Goal: Download file/media

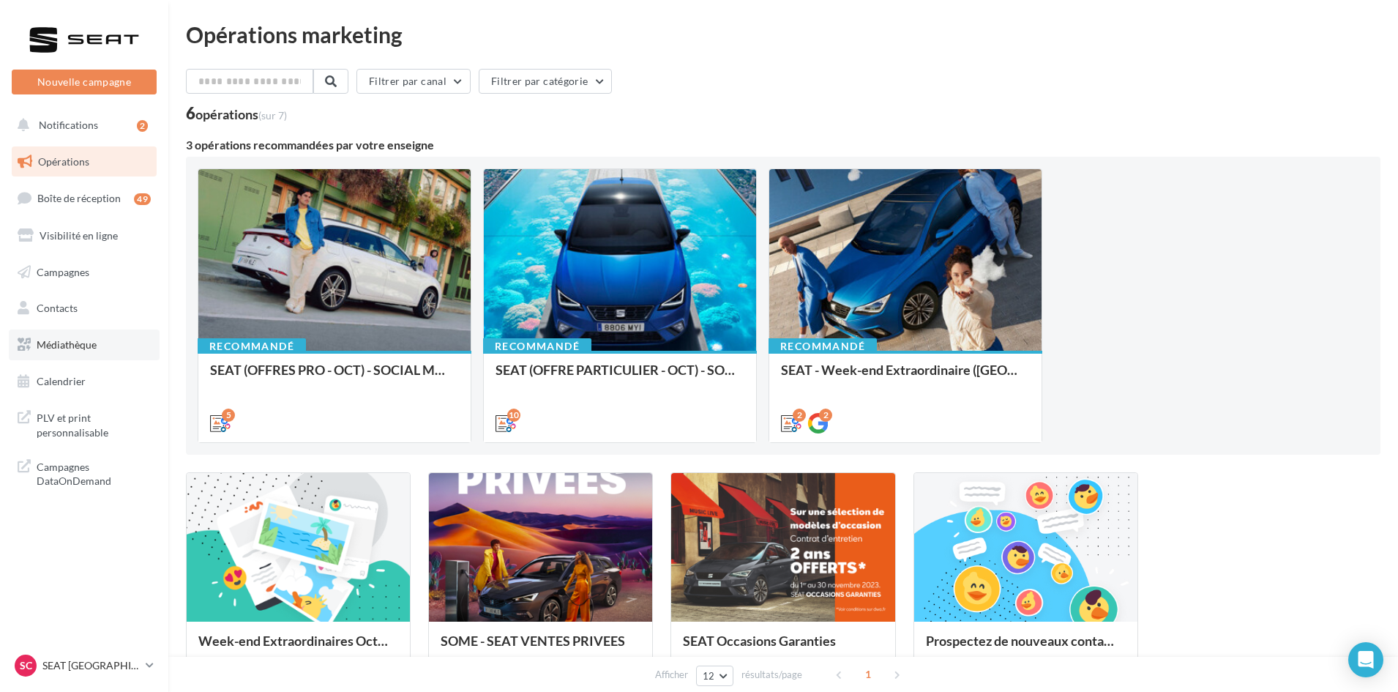
click at [75, 347] on span "Médiathèque" at bounding box center [67, 344] width 60 height 12
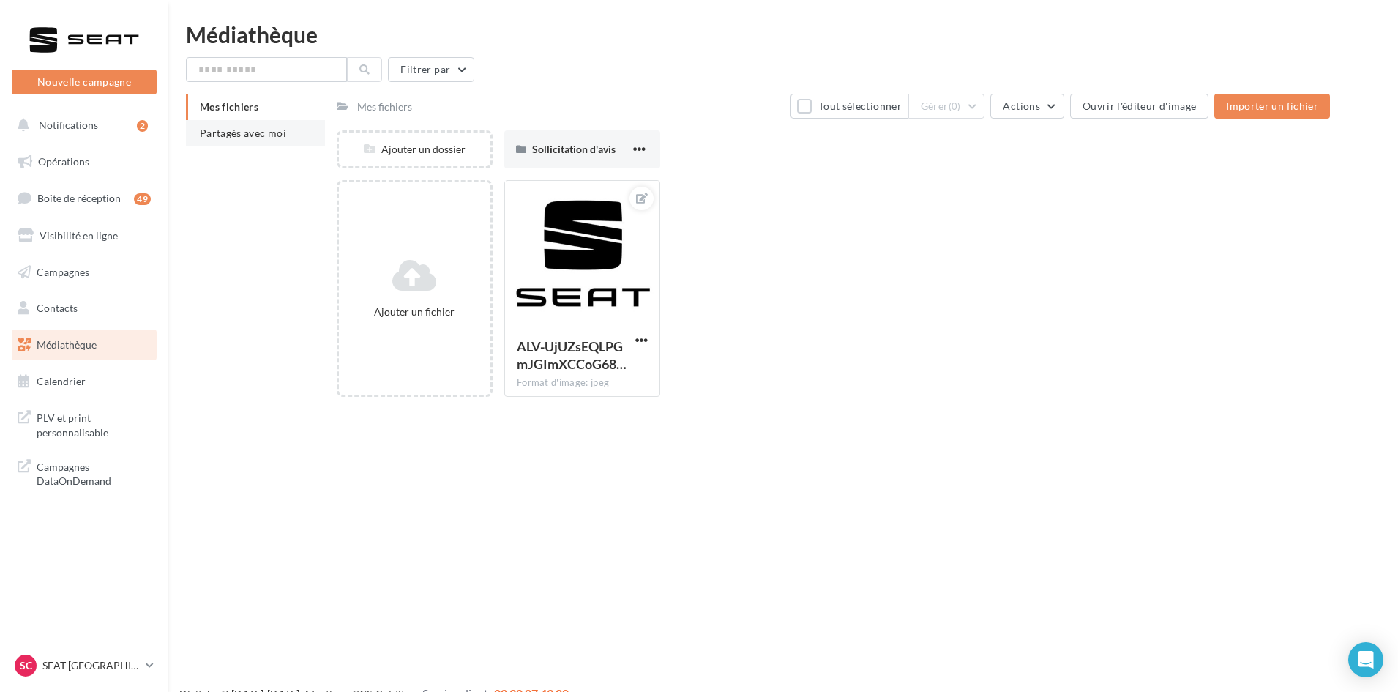
click at [231, 135] on span "Partagés avec moi" at bounding box center [243, 133] width 86 height 12
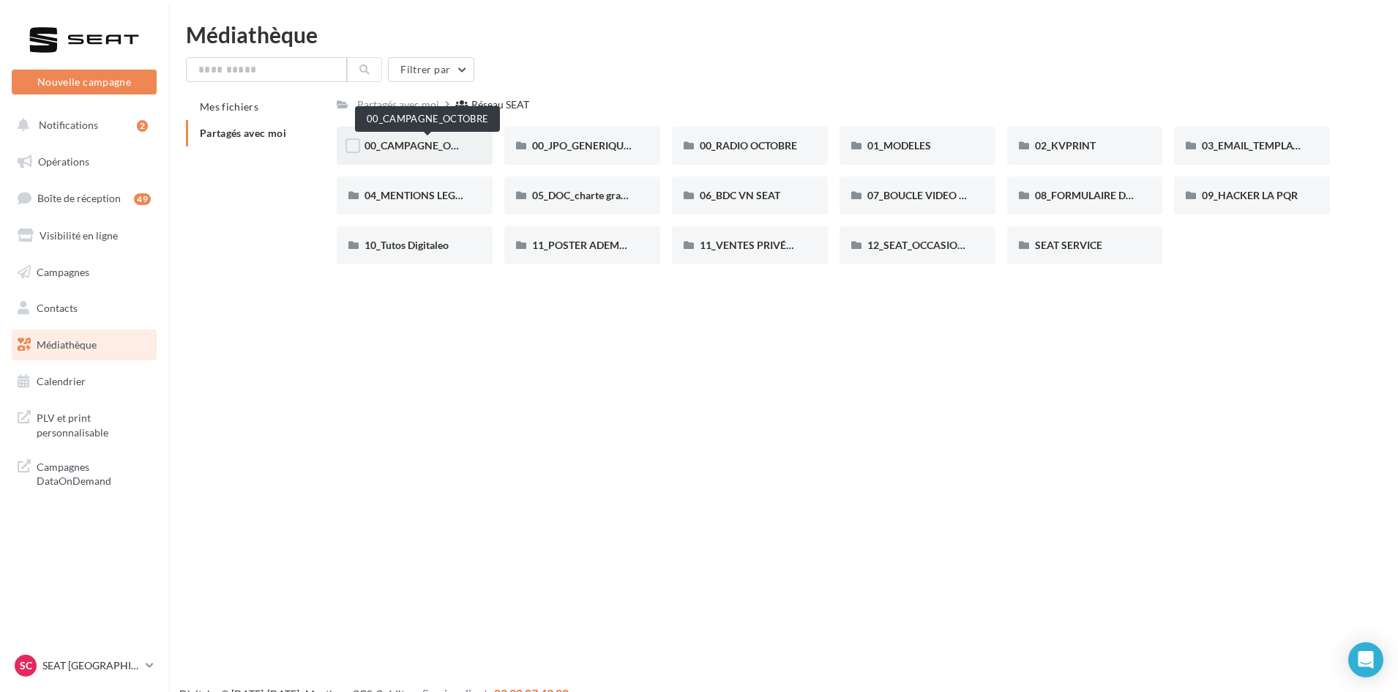
click at [424, 147] on span "00_CAMPAGNE_OCTOBRE" at bounding box center [426, 145] width 125 height 12
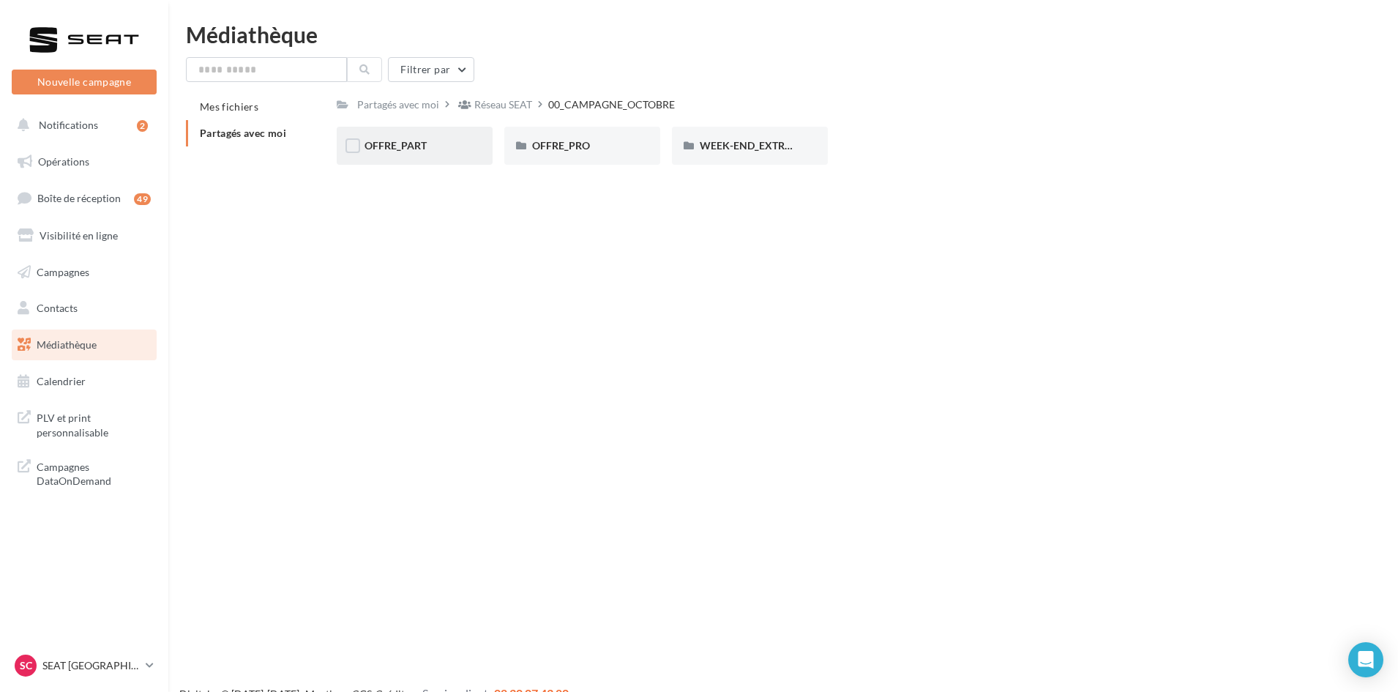
click at [398, 152] on div "OFFRE_PART" at bounding box center [414, 145] width 100 height 15
click at [577, 103] on div "00_CAMPAGNE_OCTOBRE" at bounding box center [614, 104] width 127 height 15
click at [500, 105] on div "Réseau SEAT" at bounding box center [503, 104] width 58 height 15
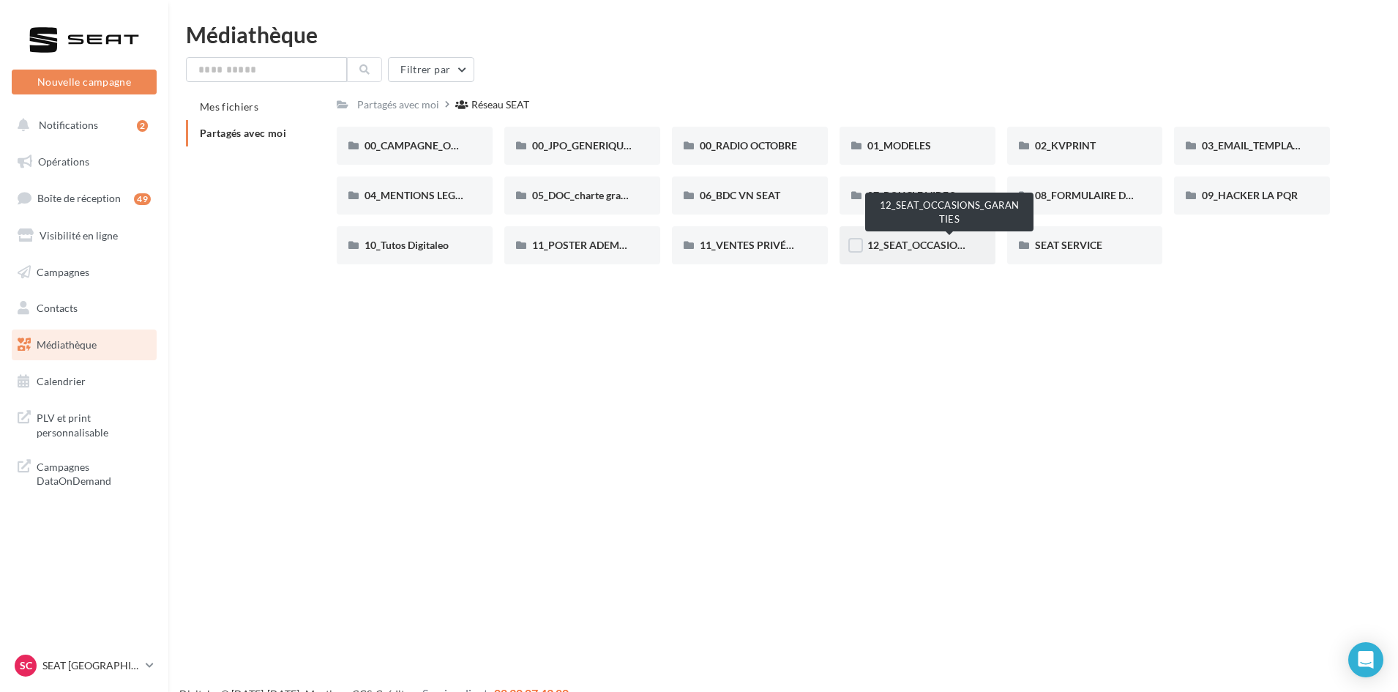
click at [900, 247] on span "12_SEAT_OCCASIONS_GARANTIES" at bounding box center [949, 245] width 165 height 12
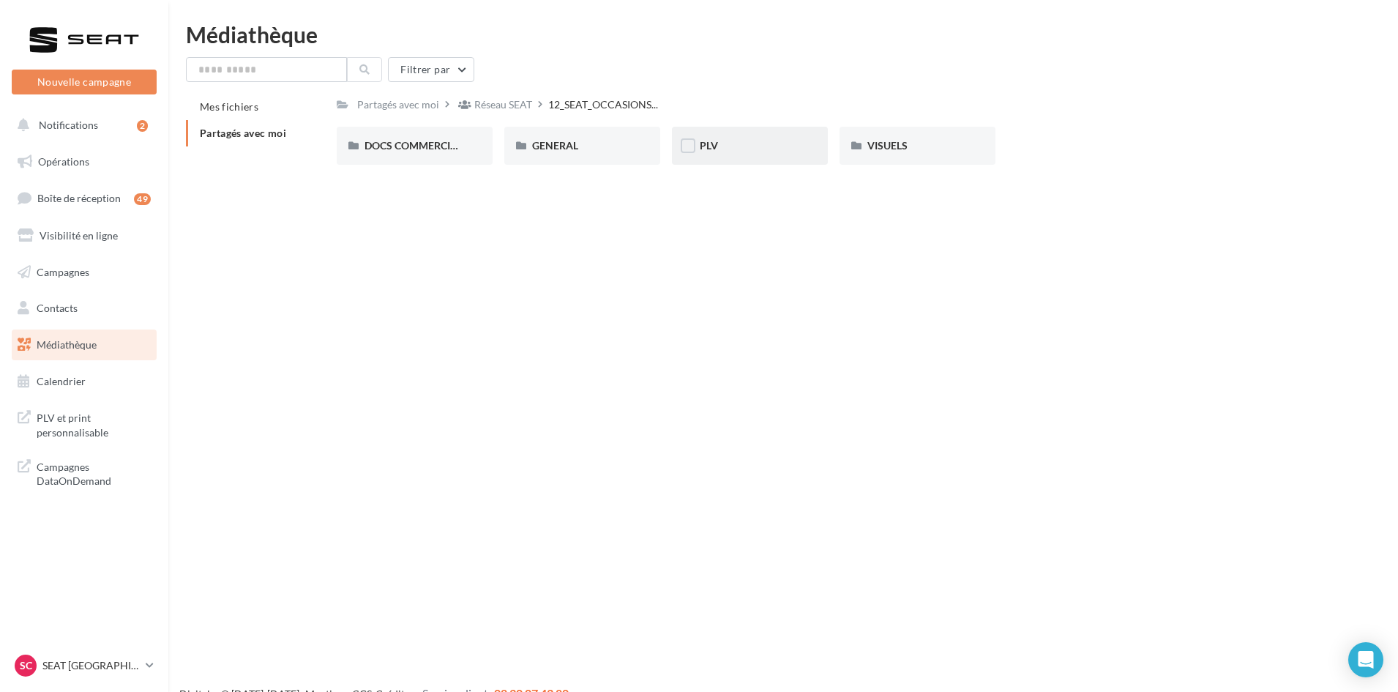
click at [716, 143] on span "PLV" at bounding box center [709, 145] width 18 height 12
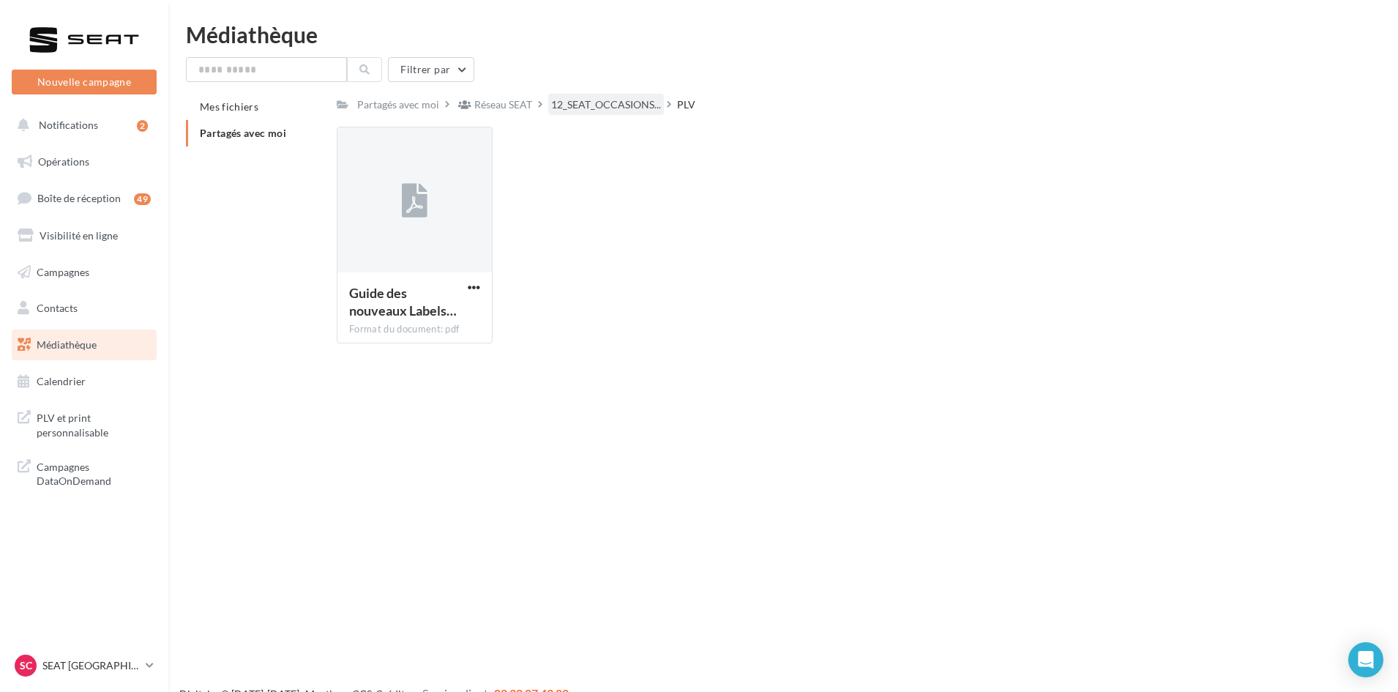
click at [622, 94] on div "12_SEAT_OCCASIONS..." at bounding box center [606, 104] width 116 height 21
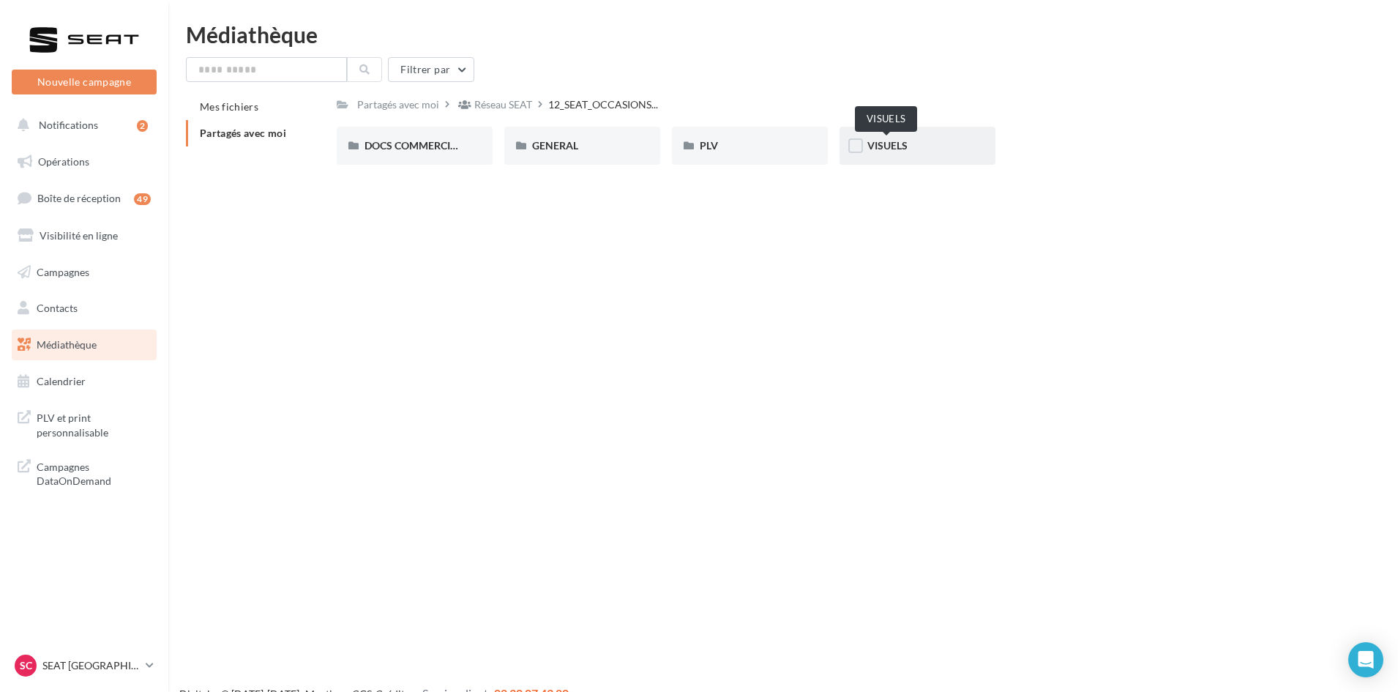
click at [882, 141] on span "VISUELS" at bounding box center [887, 145] width 40 height 12
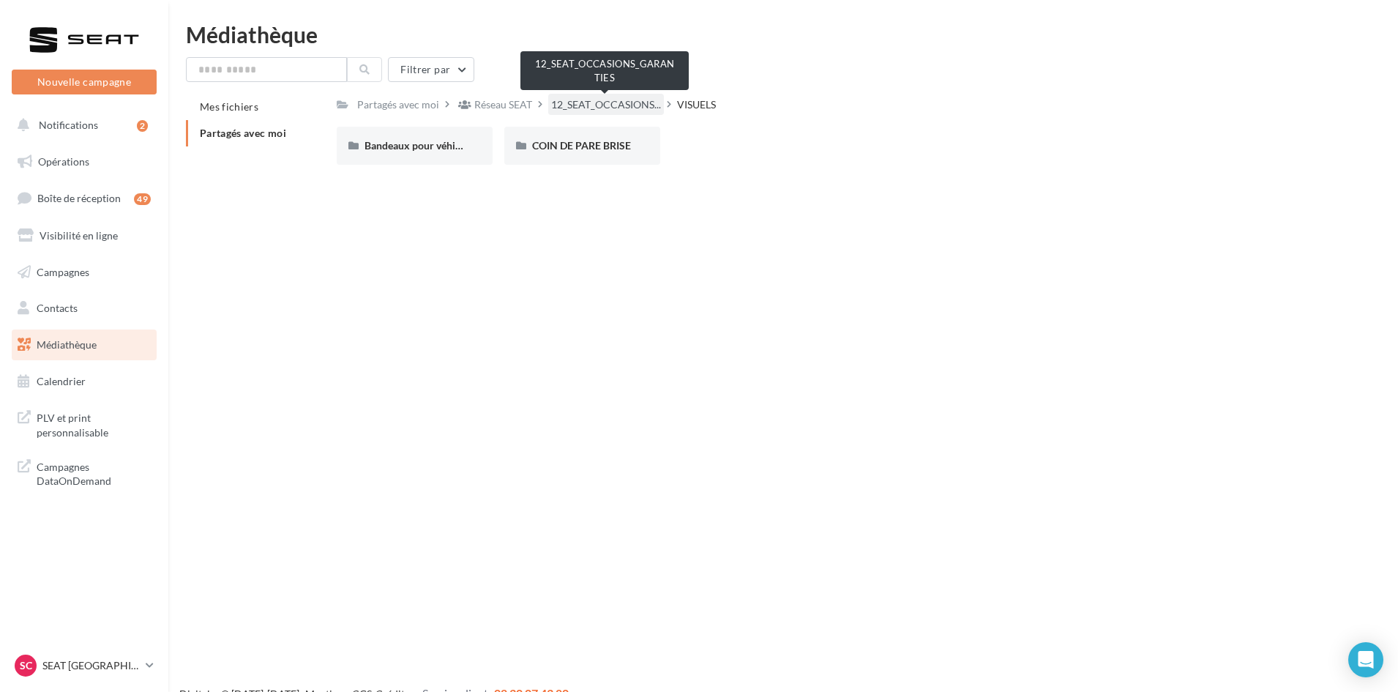
click at [615, 108] on span "12_SEAT_OCCASIONS..." at bounding box center [606, 104] width 110 height 15
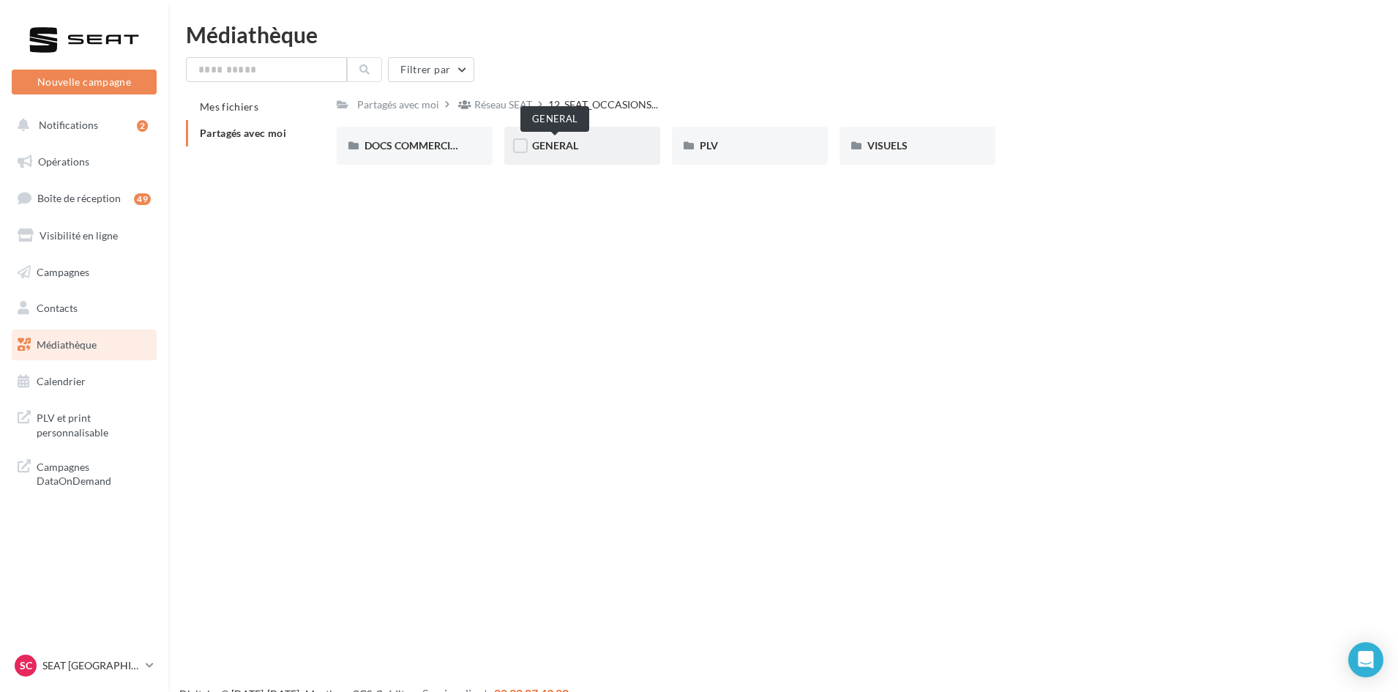
click at [571, 146] on span "GENERAL" at bounding box center [555, 145] width 46 height 12
click at [581, 142] on span "GARANTIE" at bounding box center [557, 145] width 51 height 12
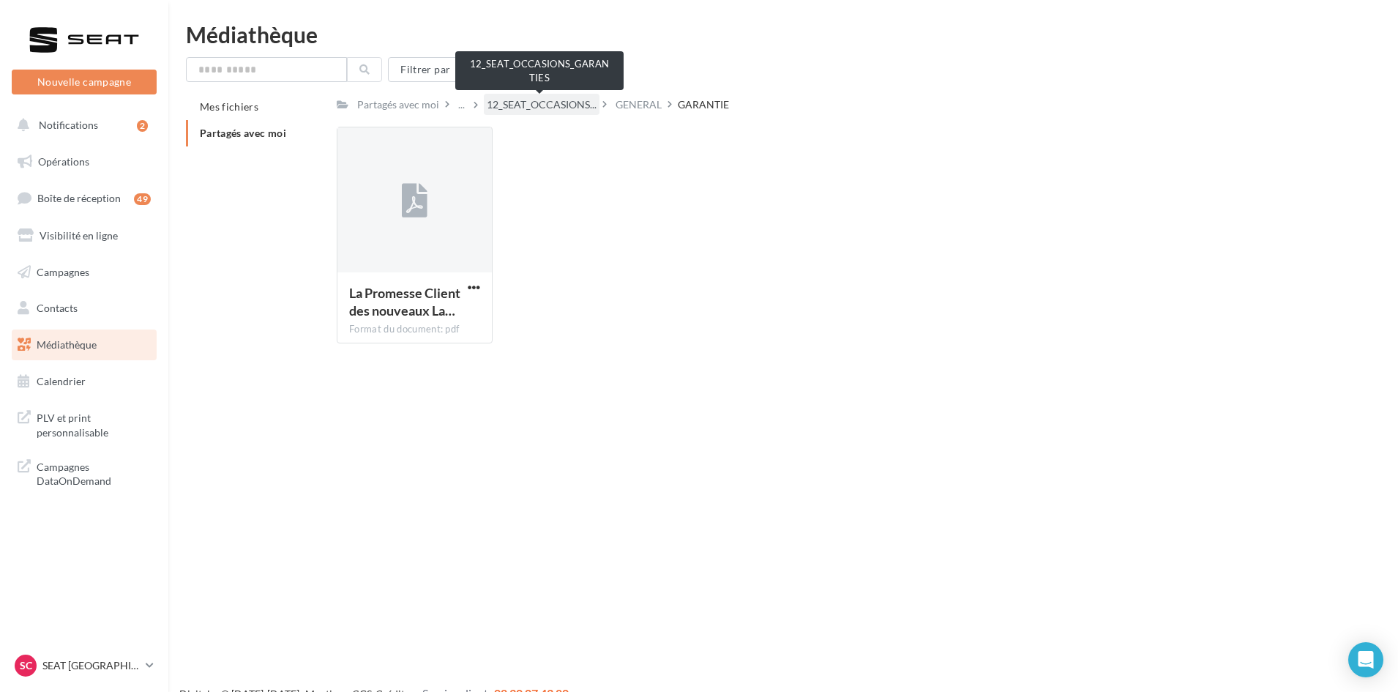
click at [523, 103] on span "12_SEAT_OCCASIONS..." at bounding box center [542, 104] width 110 height 15
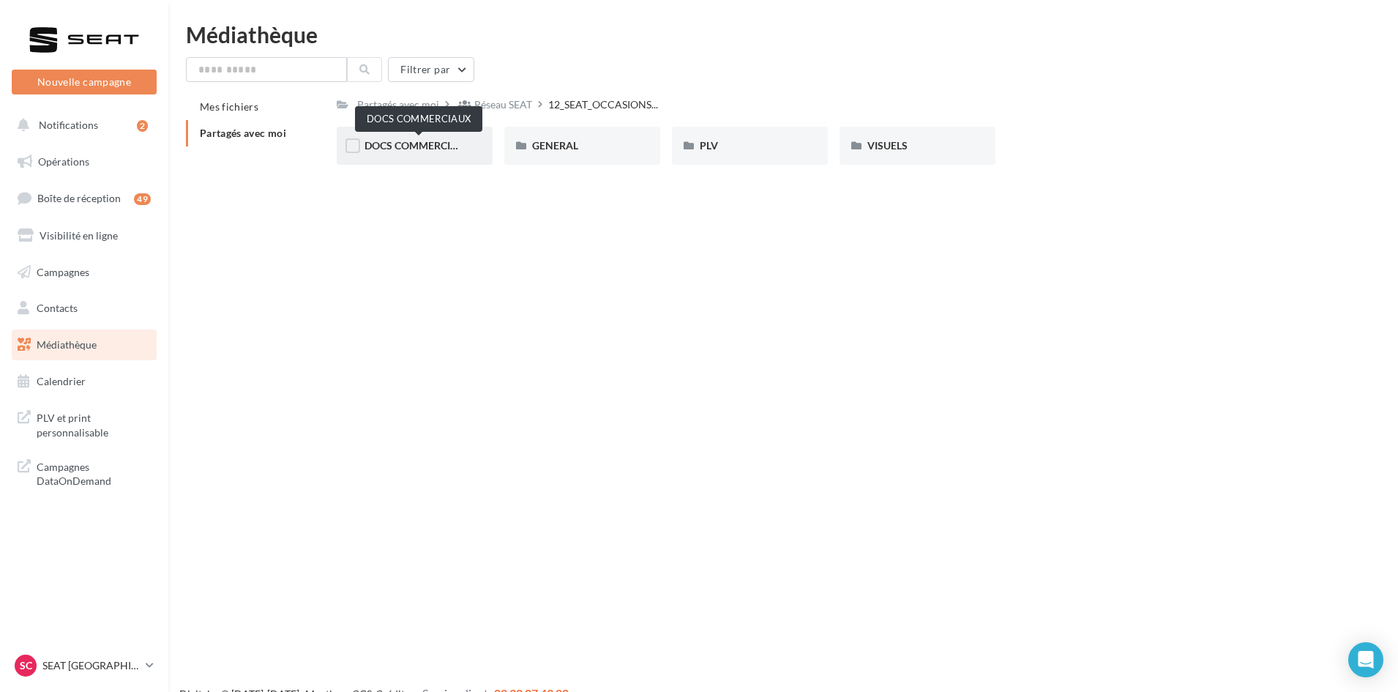
click at [375, 143] on span "DOCS COMMERCIAUX" at bounding box center [418, 145] width 108 height 12
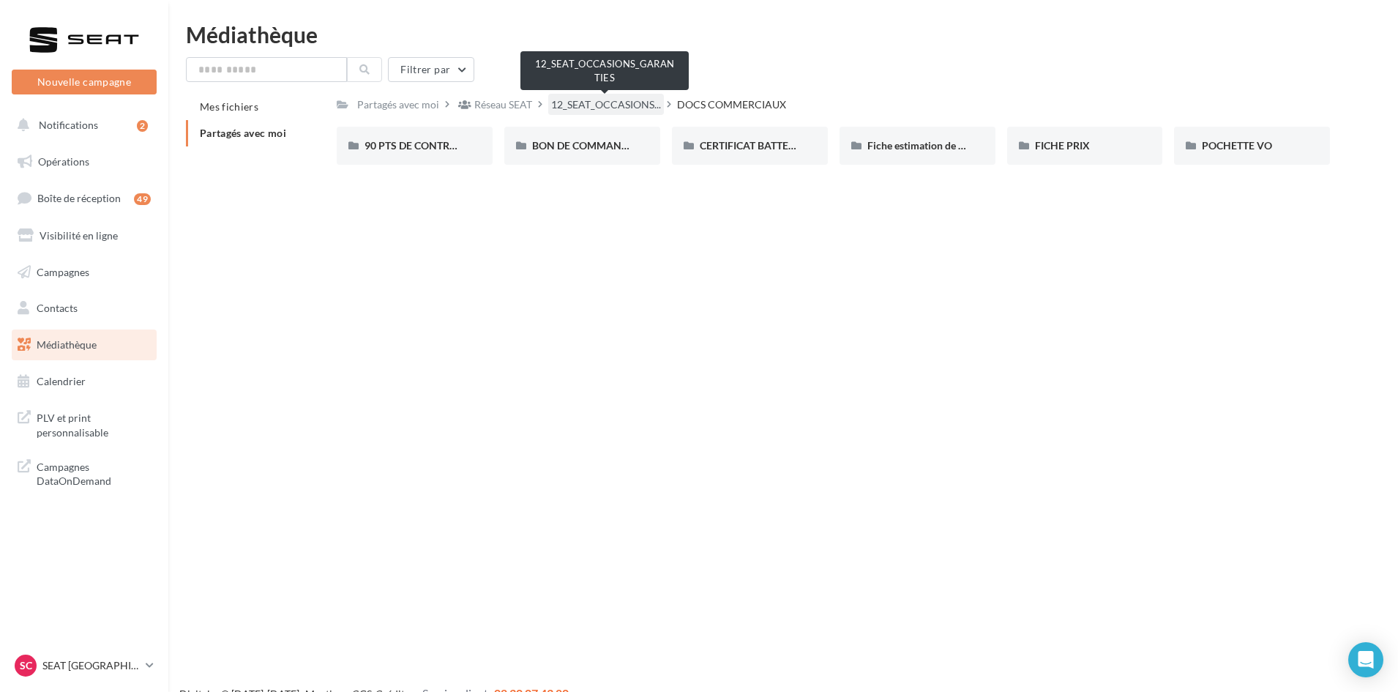
click at [598, 105] on span "12_SEAT_OCCASIONS..." at bounding box center [606, 104] width 110 height 15
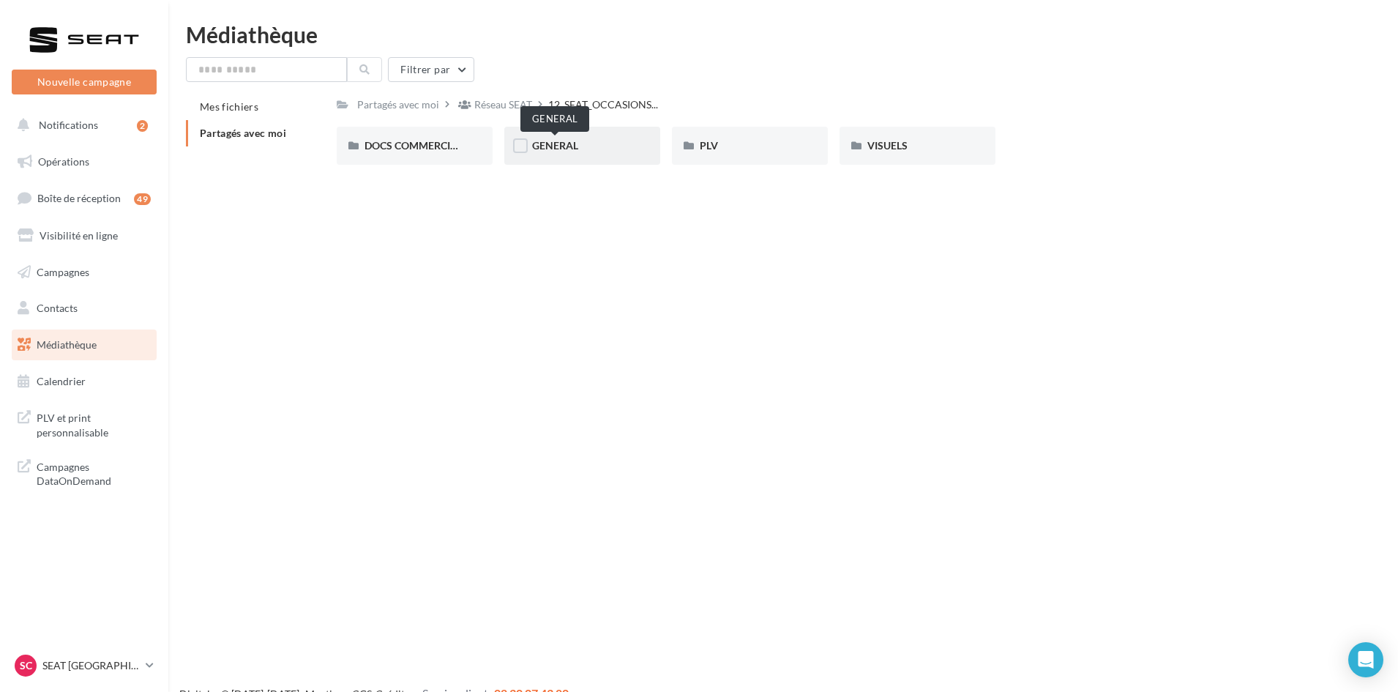
click at [574, 143] on span "GENERAL" at bounding box center [555, 145] width 46 height 12
click at [395, 149] on span "Charte VO" at bounding box center [388, 145] width 48 height 12
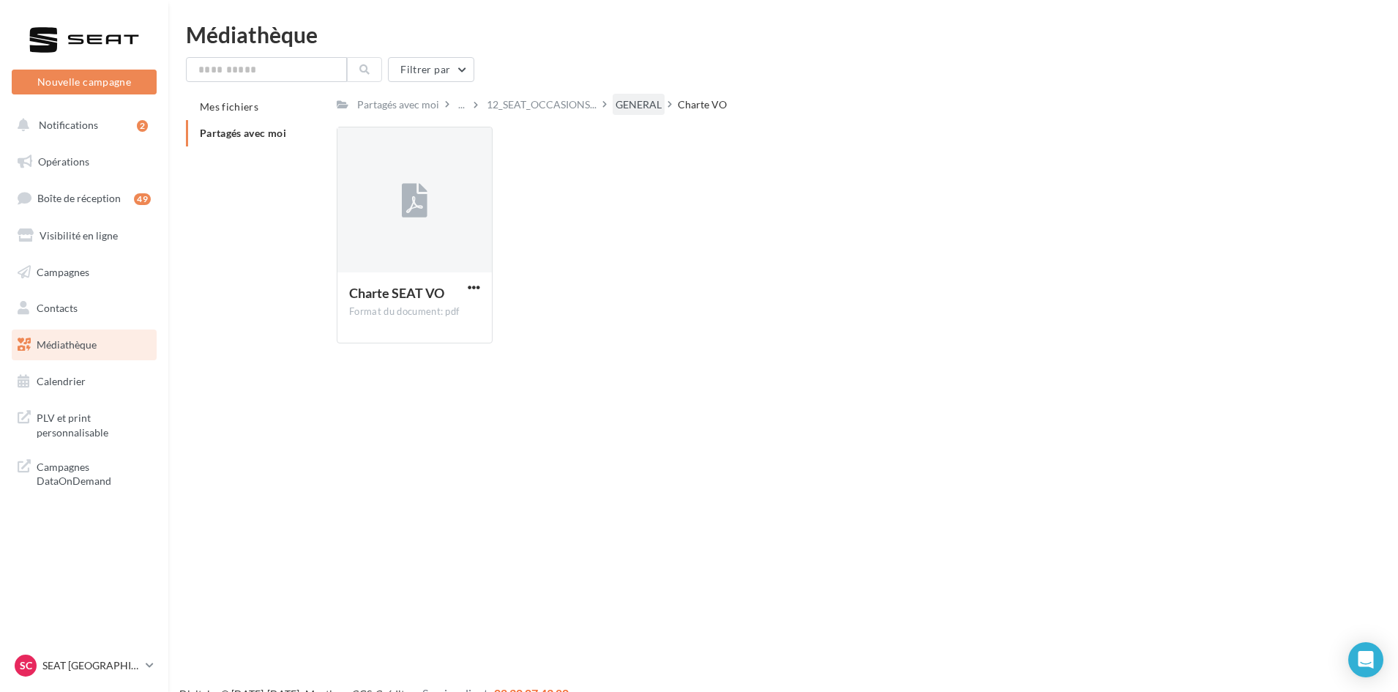
click at [653, 97] on div "GENERAL" at bounding box center [639, 104] width 52 height 21
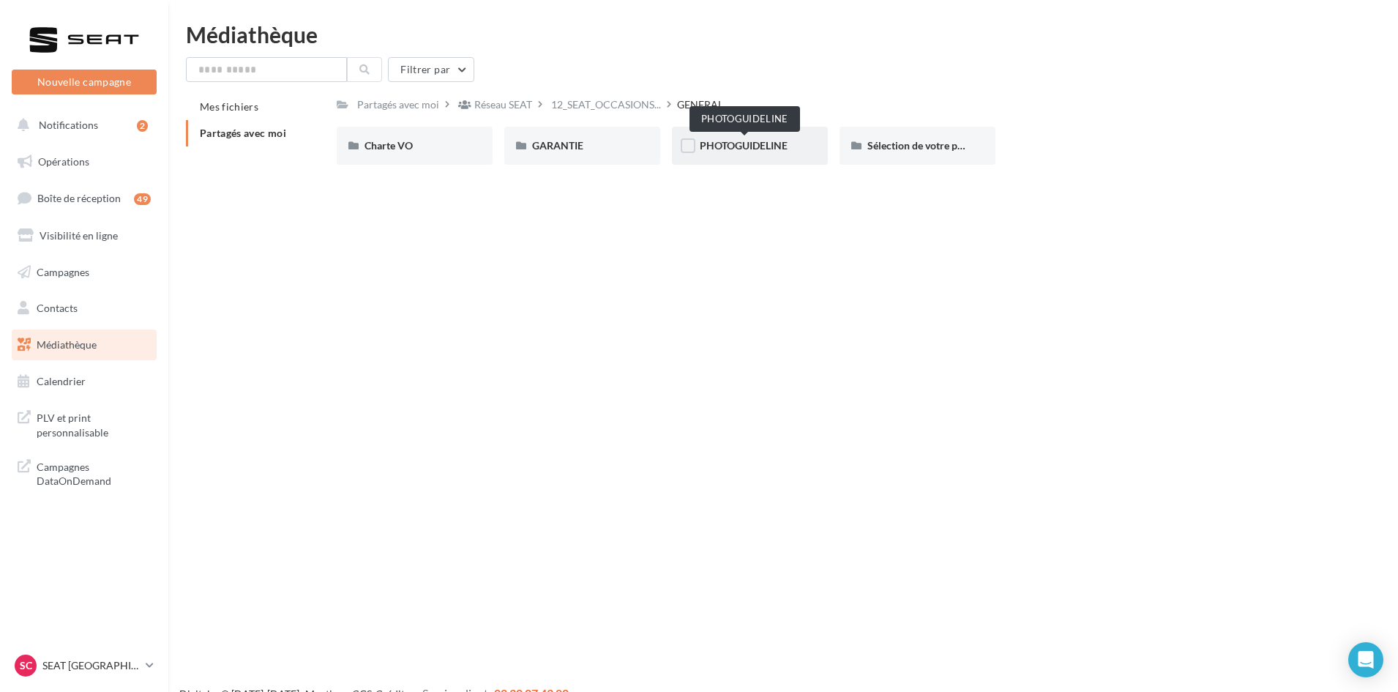
click at [774, 144] on span "PHOTOGUIDELINE" at bounding box center [744, 145] width 88 height 12
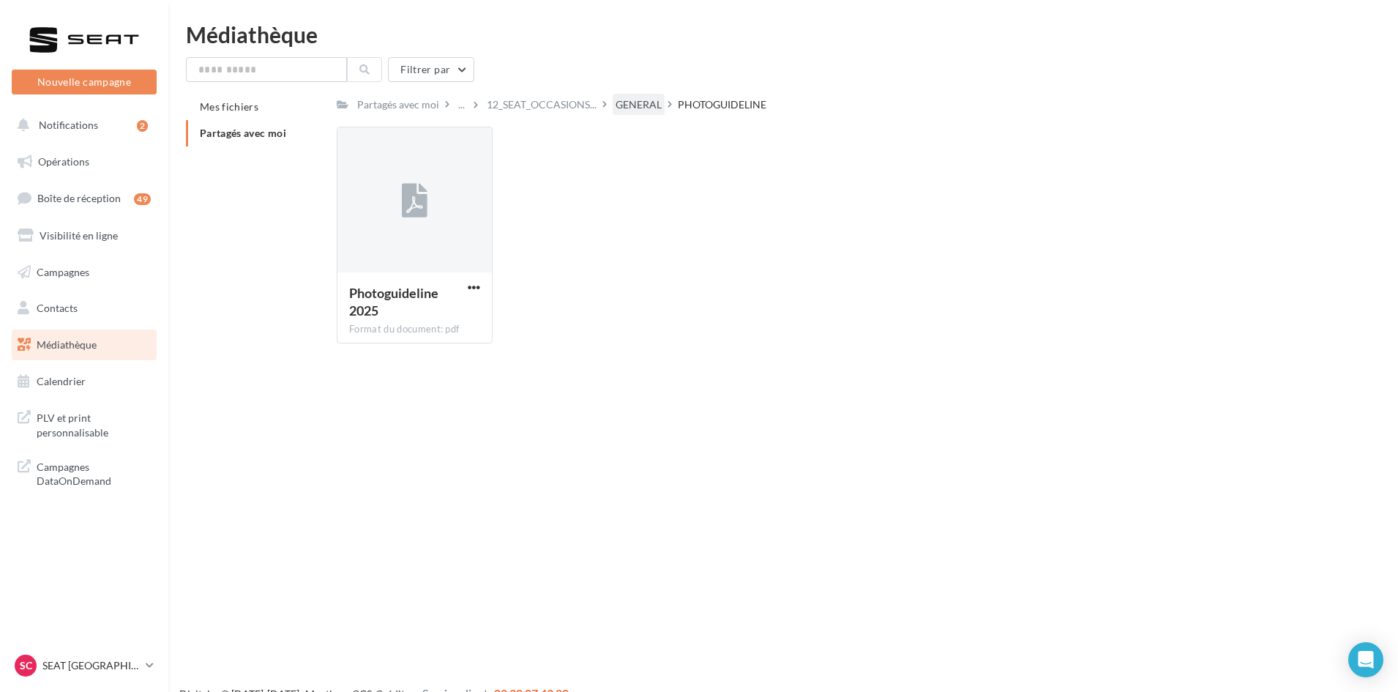
click at [637, 109] on div "GENERAL" at bounding box center [638, 104] width 46 height 15
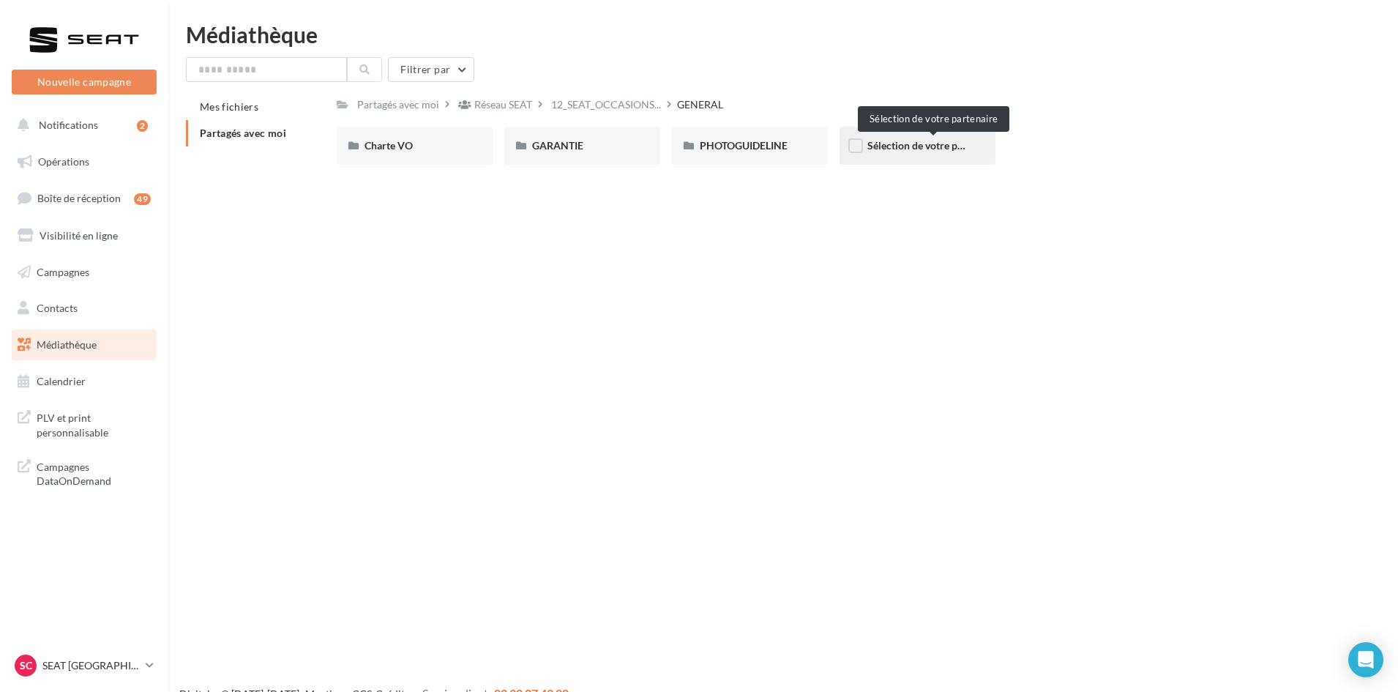
click at [918, 141] on span "Sélection de votre partenaire" at bounding box center [933, 145] width 132 height 12
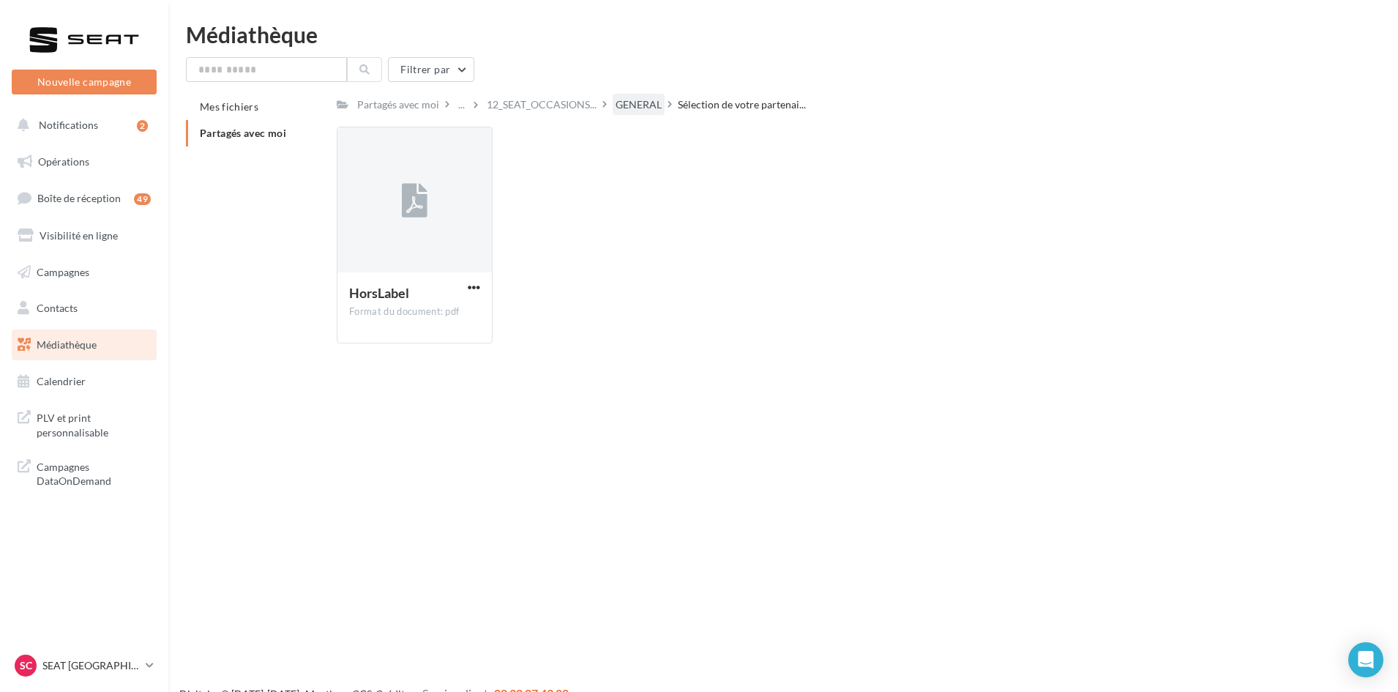
click at [651, 103] on div "GENERAL" at bounding box center [638, 104] width 46 height 15
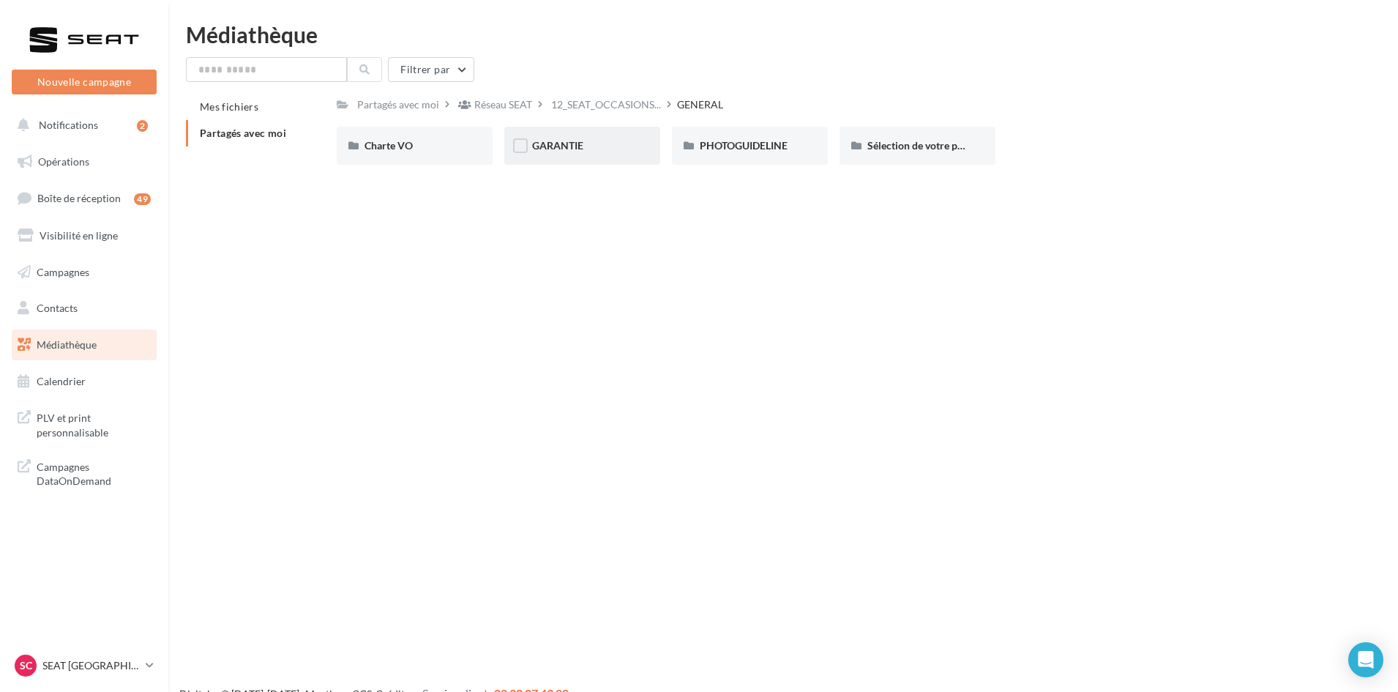
click at [576, 141] on span "GARANTIE" at bounding box center [557, 145] width 51 height 12
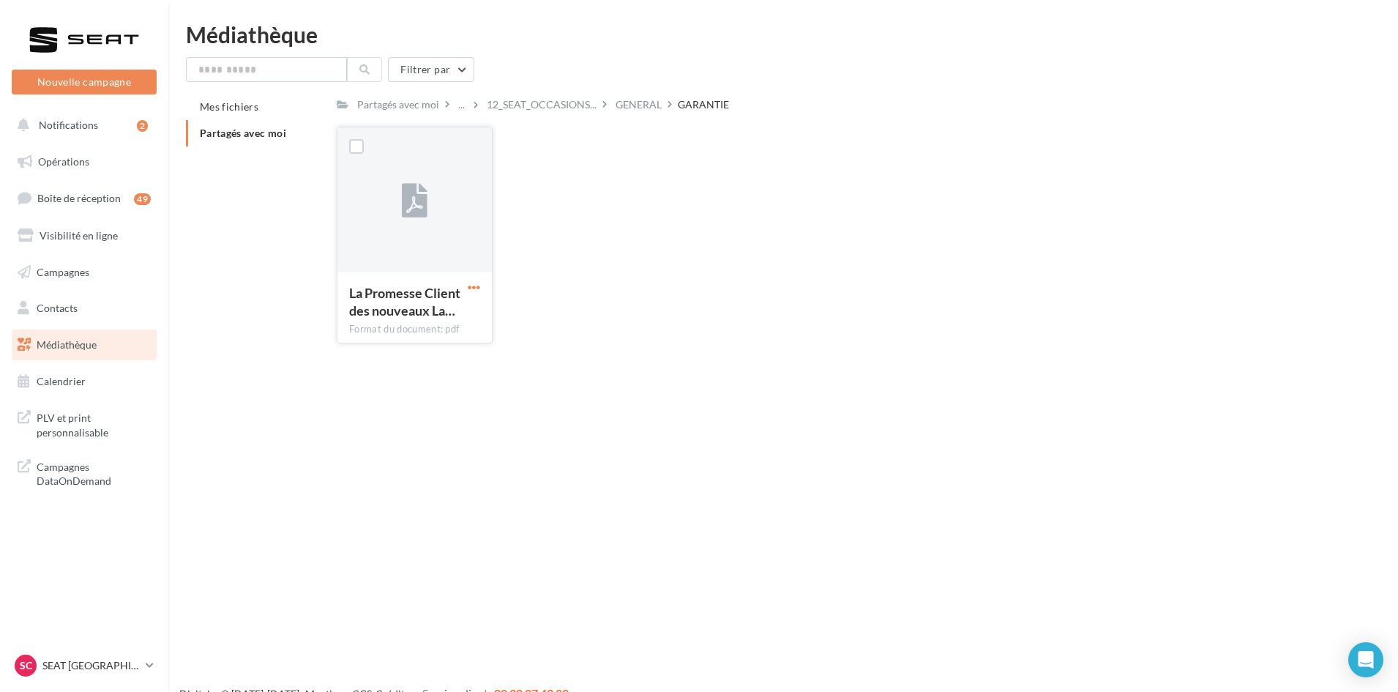
click at [476, 285] on span "button" at bounding box center [474, 287] width 12 height 12
click at [424, 326] on button "Télécharger" at bounding box center [410, 316] width 146 height 38
click at [627, 103] on div "GENERAL" at bounding box center [638, 104] width 46 height 15
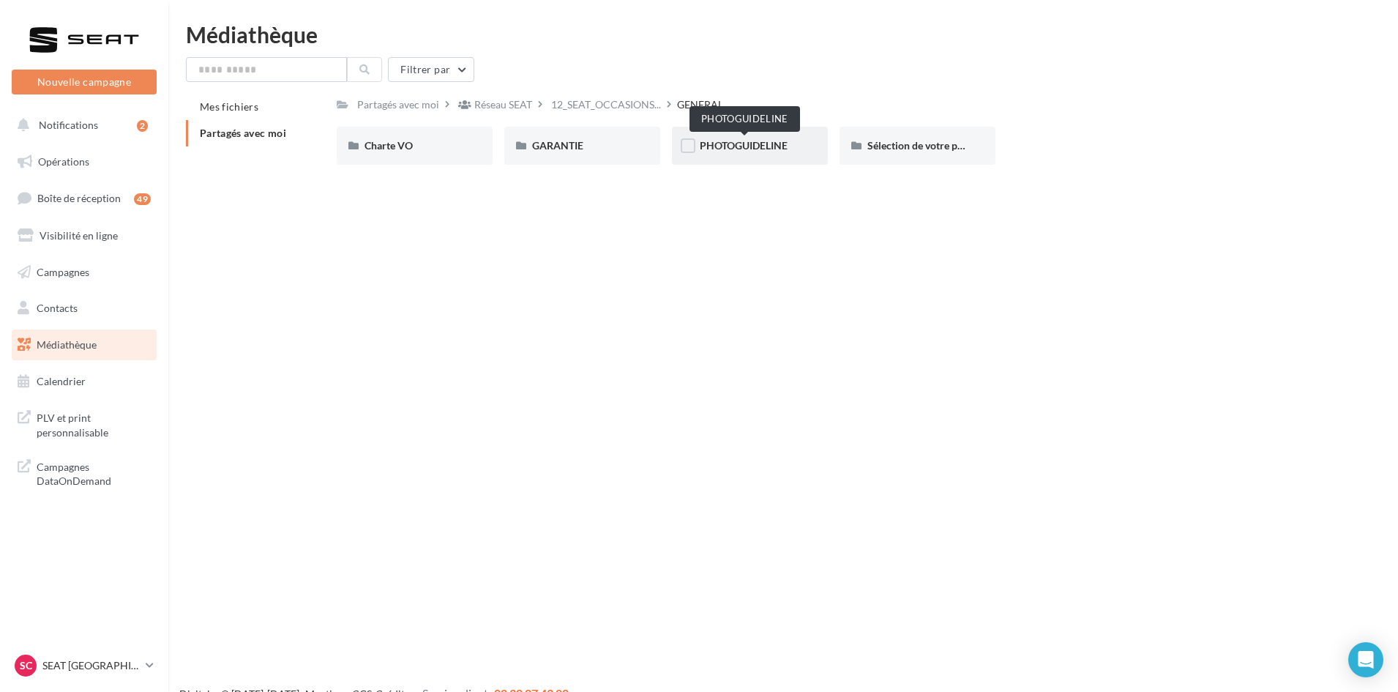
click at [758, 147] on span "PHOTOGUIDELINE" at bounding box center [744, 145] width 88 height 12
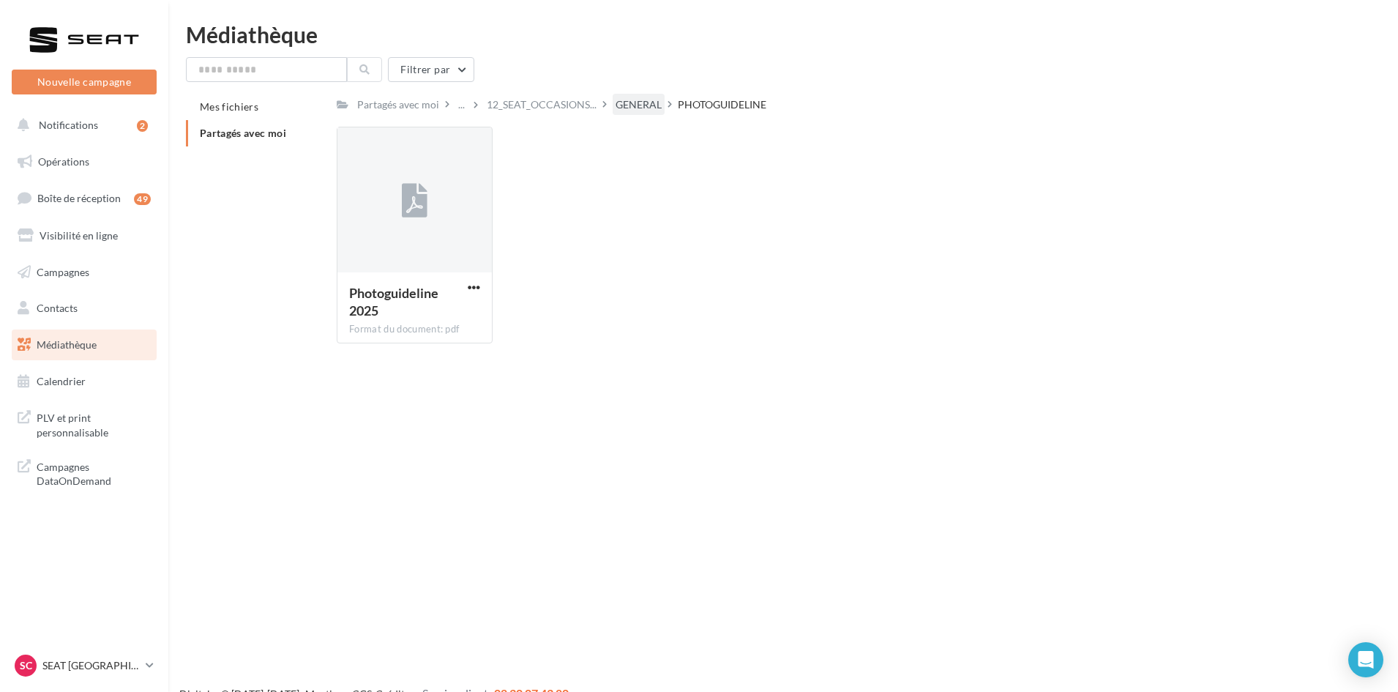
click at [638, 102] on div "GENERAL" at bounding box center [638, 104] width 46 height 15
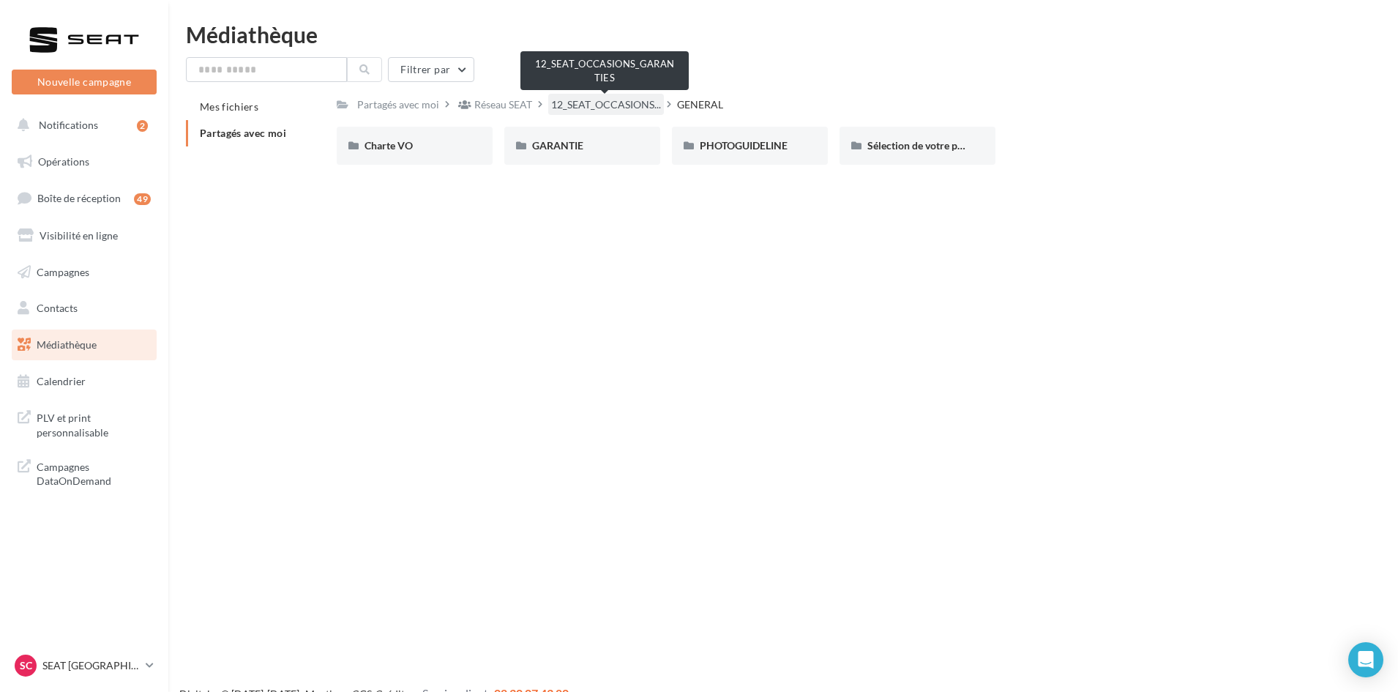
click at [615, 105] on span "12_SEAT_OCCASIONS..." at bounding box center [606, 104] width 110 height 15
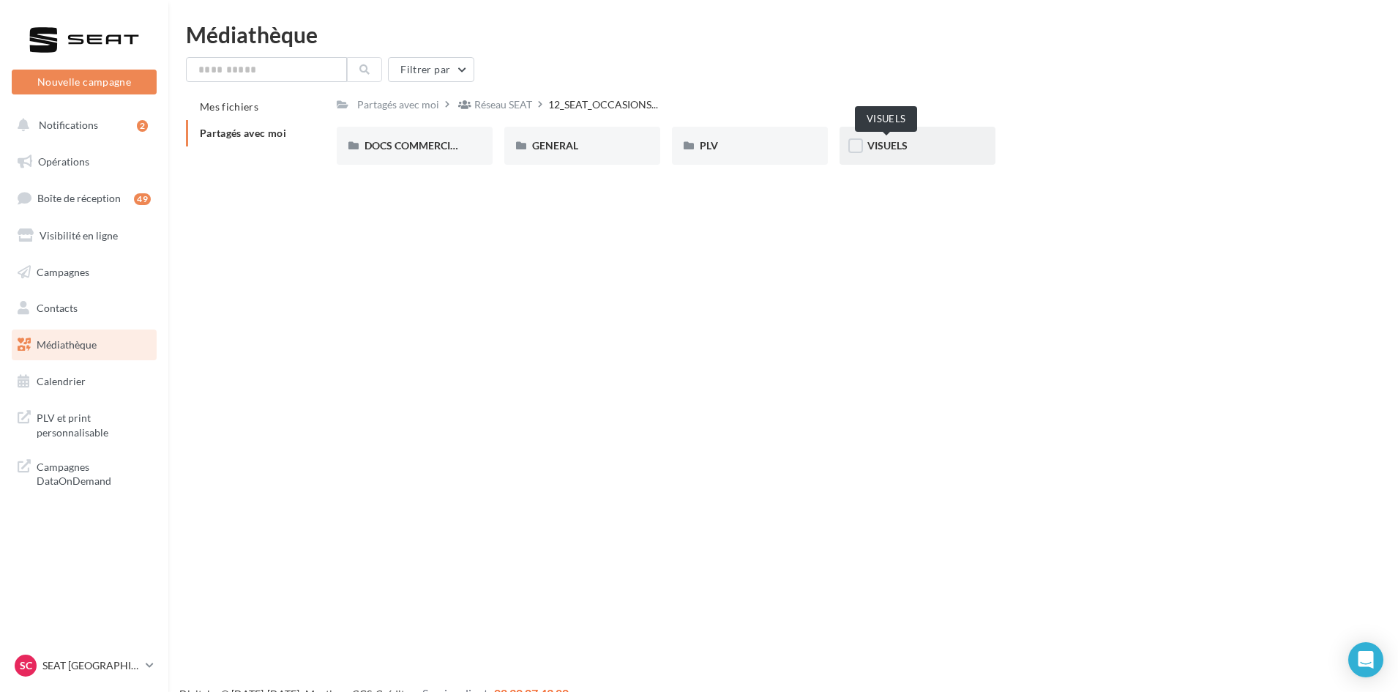
click at [889, 146] on span "VISUELS" at bounding box center [887, 145] width 40 height 12
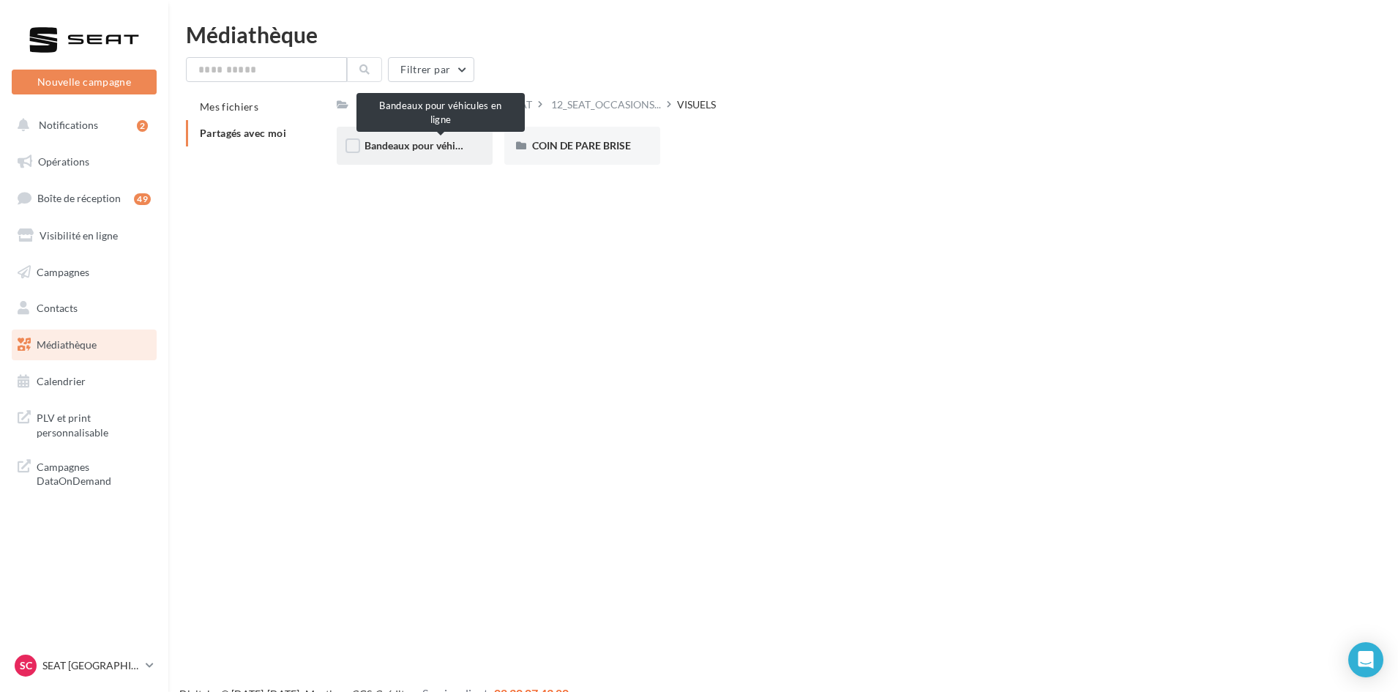
click at [437, 142] on span "Bandeaux pour véhicules en ligne" at bounding box center [439, 145] width 151 height 12
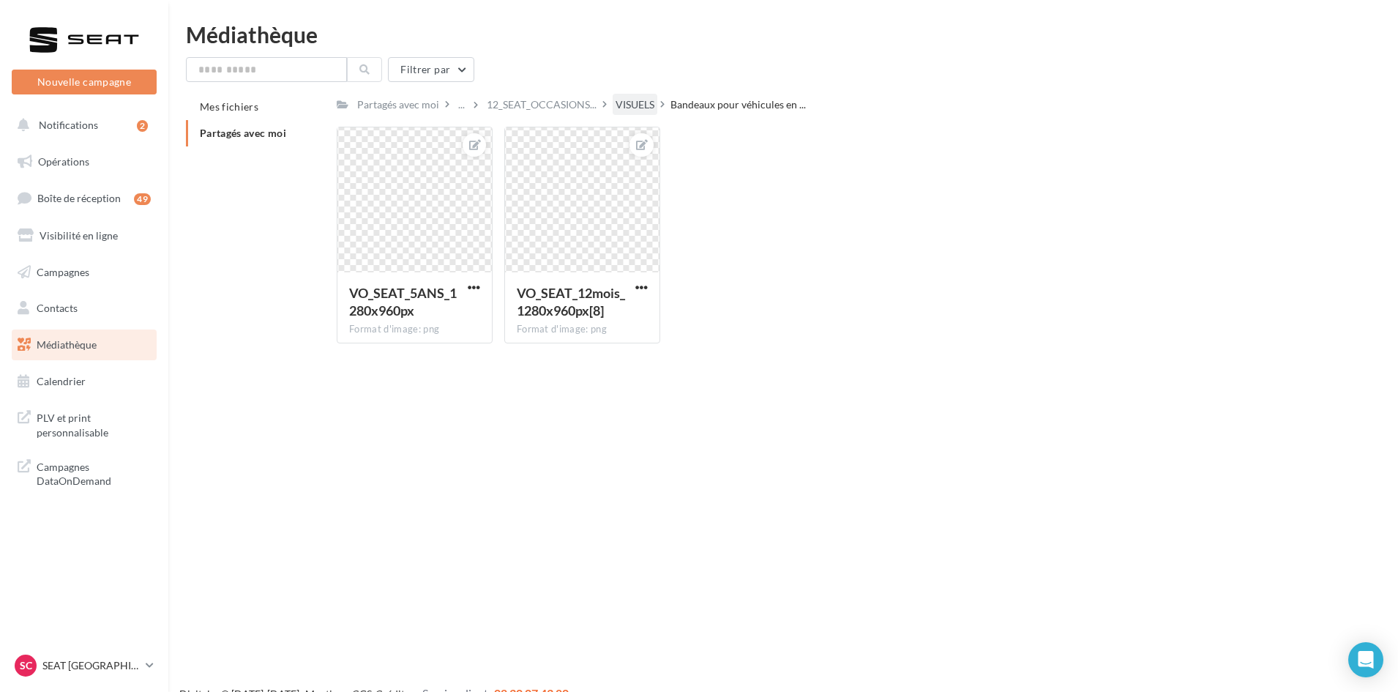
click at [629, 102] on div "VISUELS" at bounding box center [634, 104] width 39 height 15
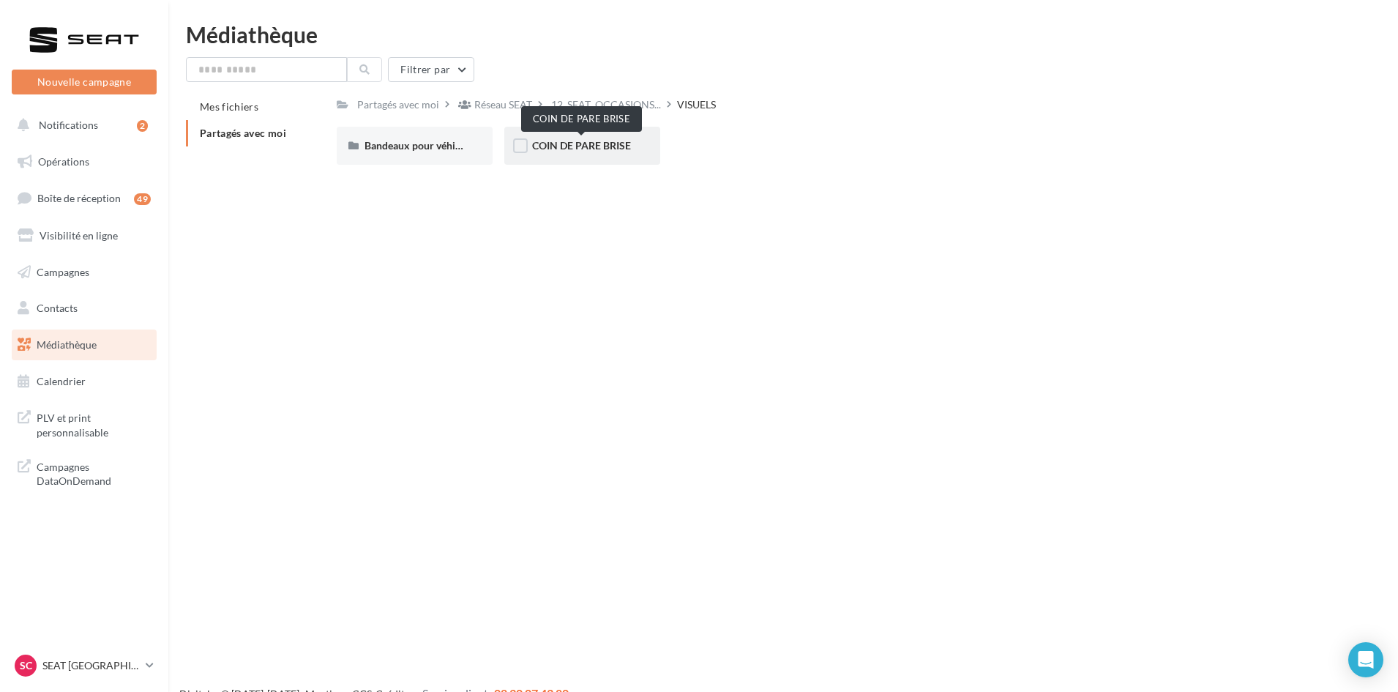
click at [580, 142] on span "COIN DE PARE BRISE" at bounding box center [581, 145] width 99 height 12
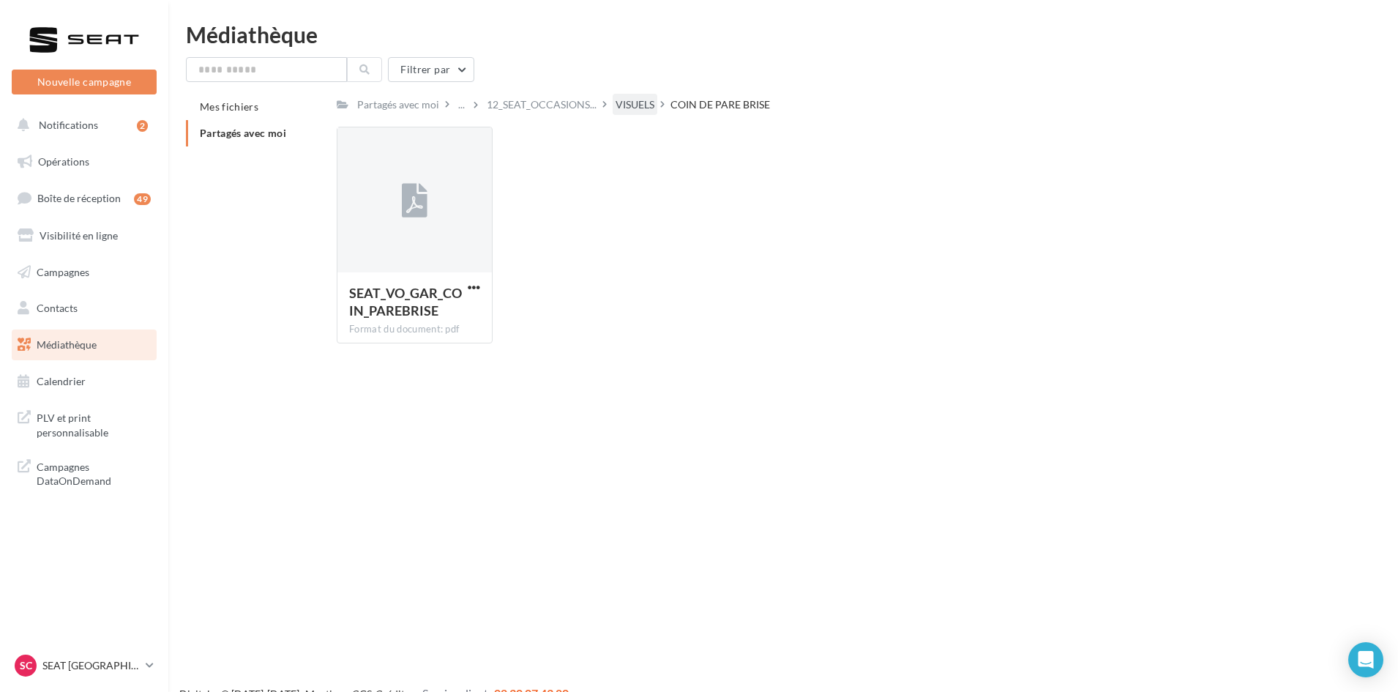
click at [632, 100] on div "VISUELS" at bounding box center [634, 104] width 39 height 15
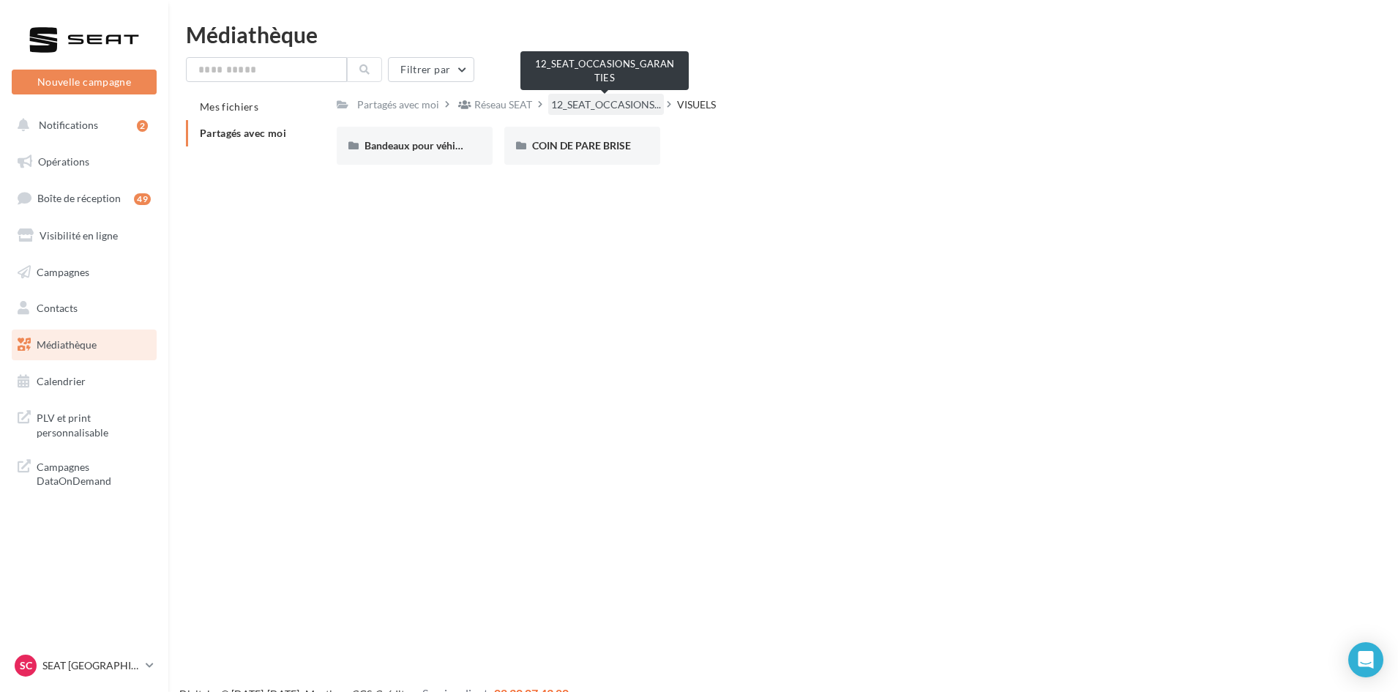
click at [574, 104] on span "12_SEAT_OCCASIONS..." at bounding box center [606, 104] width 110 height 15
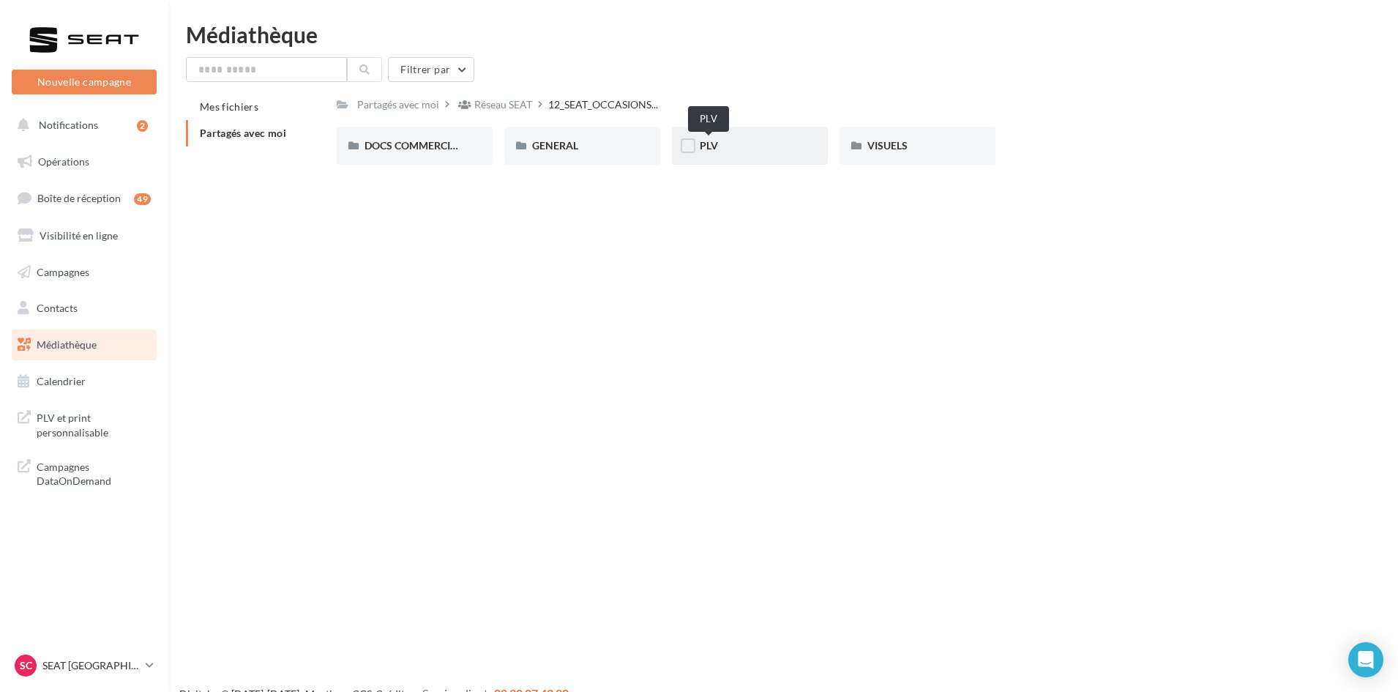
click at [710, 149] on span "PLV" at bounding box center [709, 145] width 18 height 12
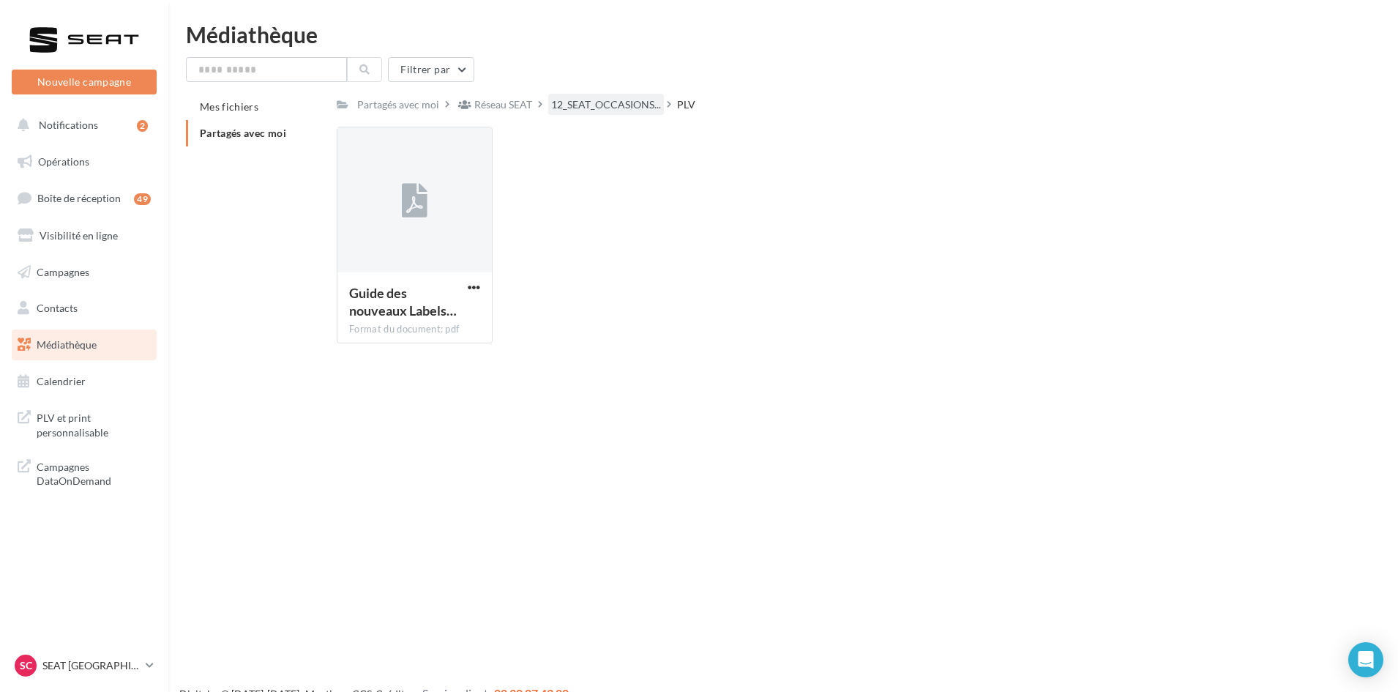
click at [581, 100] on span "12_SEAT_OCCASIONS..." at bounding box center [606, 104] width 110 height 15
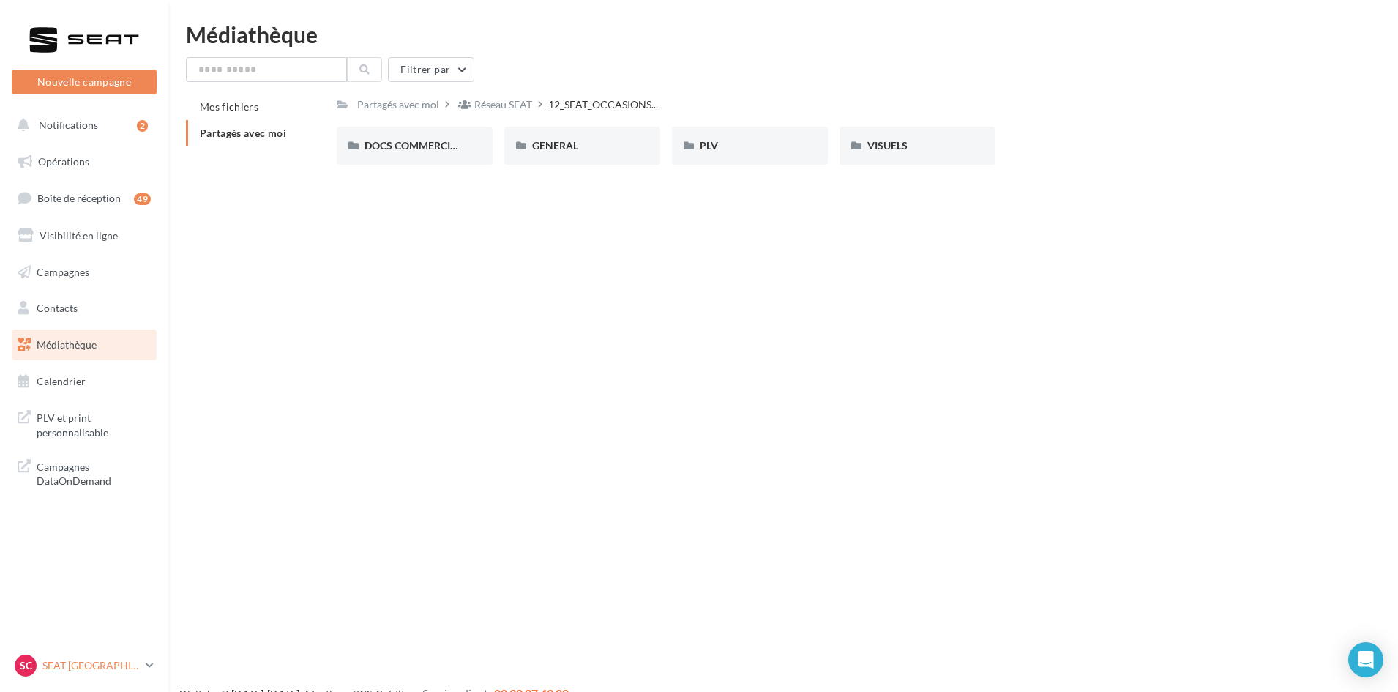
click at [82, 658] on p "SEAT [GEOGRAPHIC_DATA]" at bounding box center [90, 665] width 97 height 15
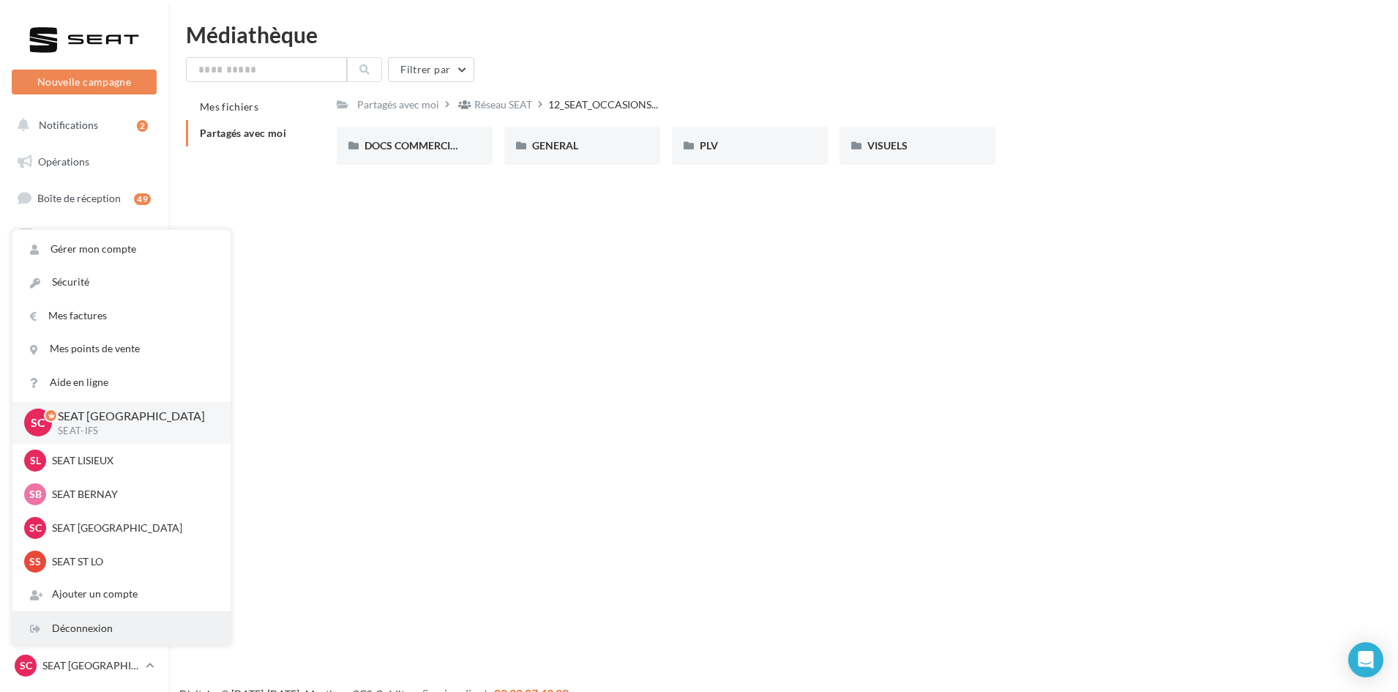
click at [113, 618] on div "Déconnexion" at bounding box center [121, 628] width 218 height 33
